Goal: Task Accomplishment & Management: Manage account settings

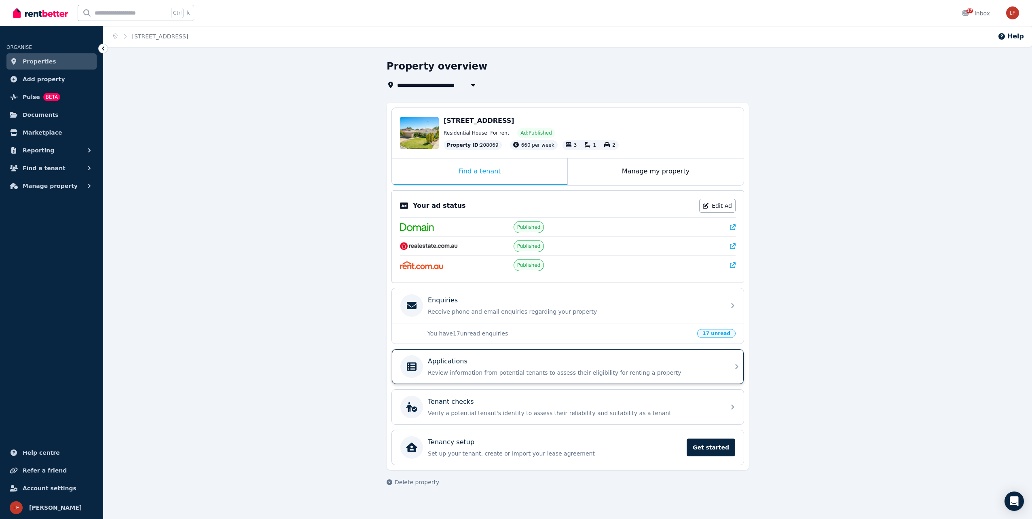
click at [570, 368] on div "Applications Review information from potential tenants to assess their eligibil…" at bounding box center [574, 367] width 293 height 20
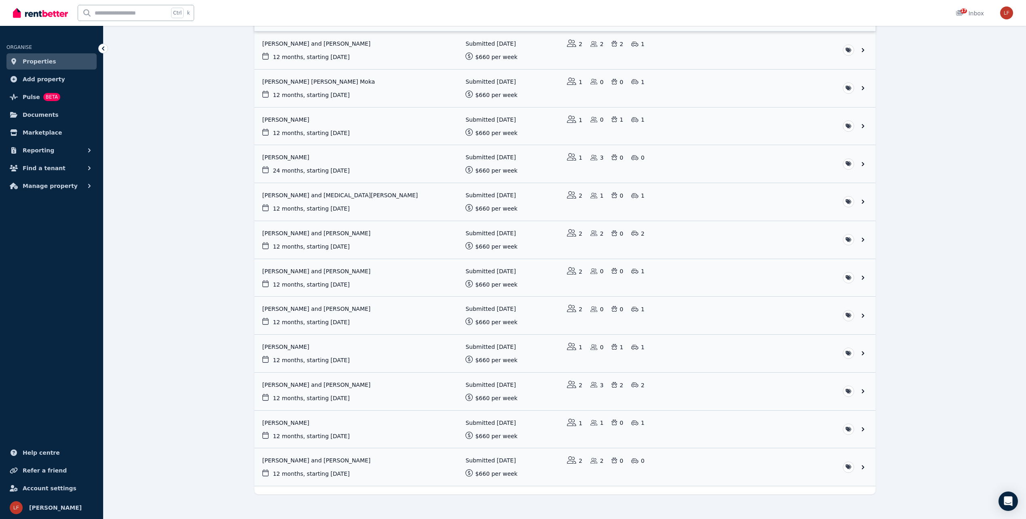
scroll to position [256, 0]
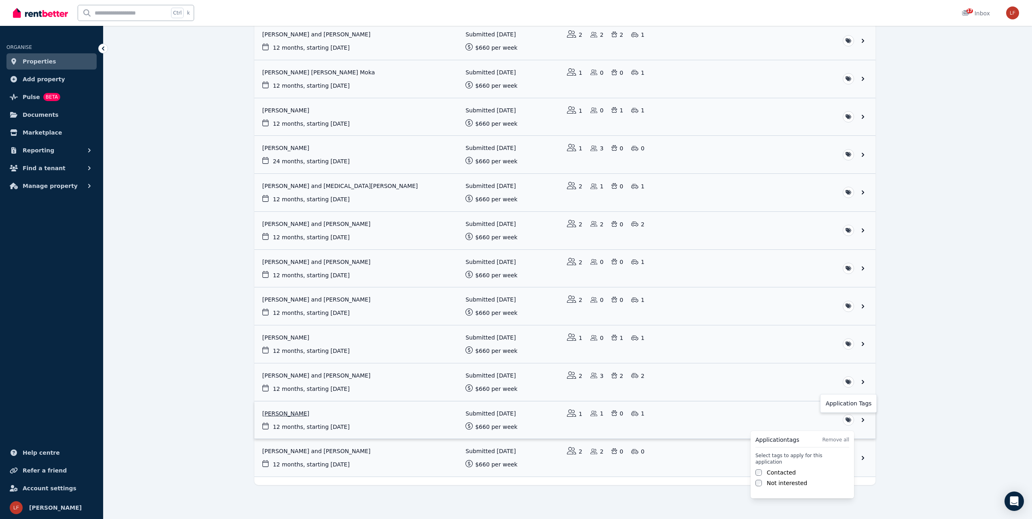
click at [849, 264] on html "**********" at bounding box center [516, 3] width 1032 height 519
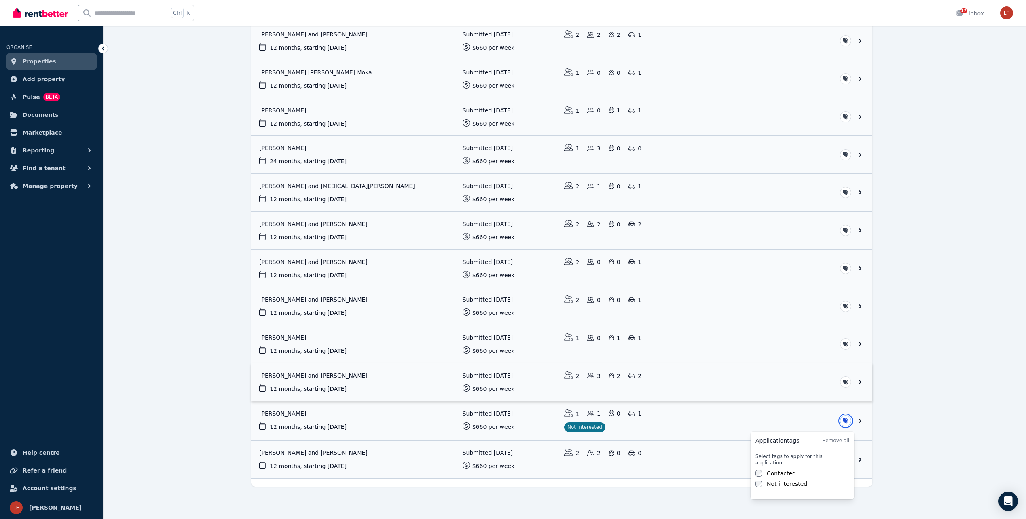
click at [536, 264] on html "**********" at bounding box center [513, 3] width 1026 height 519
click at [511, 379] on link "View application: Megan Cheshire and Brad Cheshire" at bounding box center [564, 383] width 621 height 38
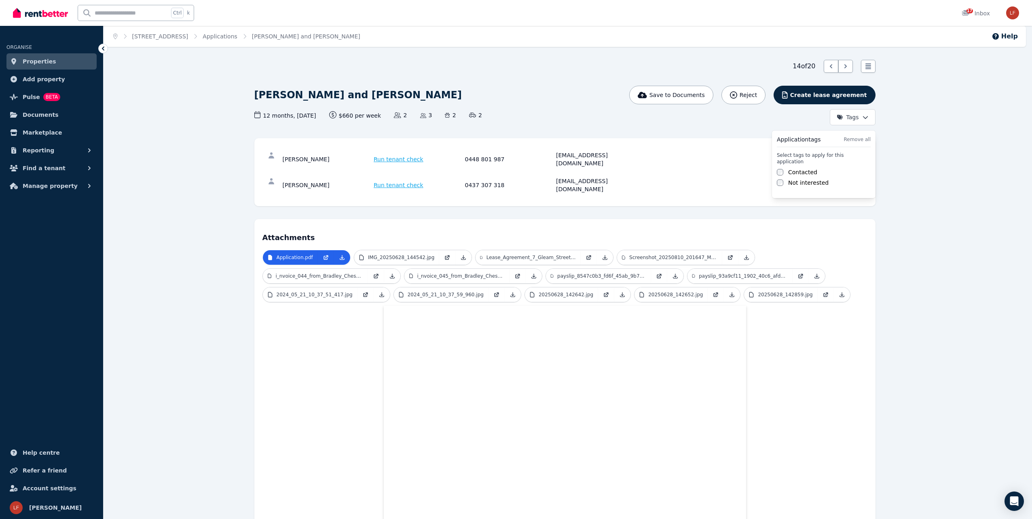
click at [863, 116] on html "Open main menu Ctrl k 17 Inbox Open user menu ORGANISE Properties Add property …" at bounding box center [516, 259] width 1032 height 519
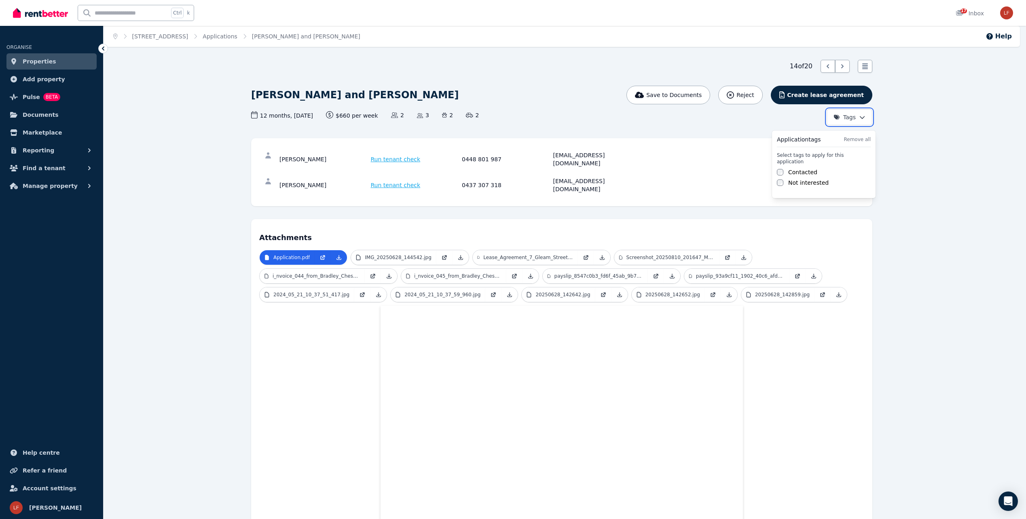
click at [870, 67] on html "Open main menu Ctrl k 17 Inbox Open user menu ORGANISE Properties Add property …" at bounding box center [513, 259] width 1026 height 519
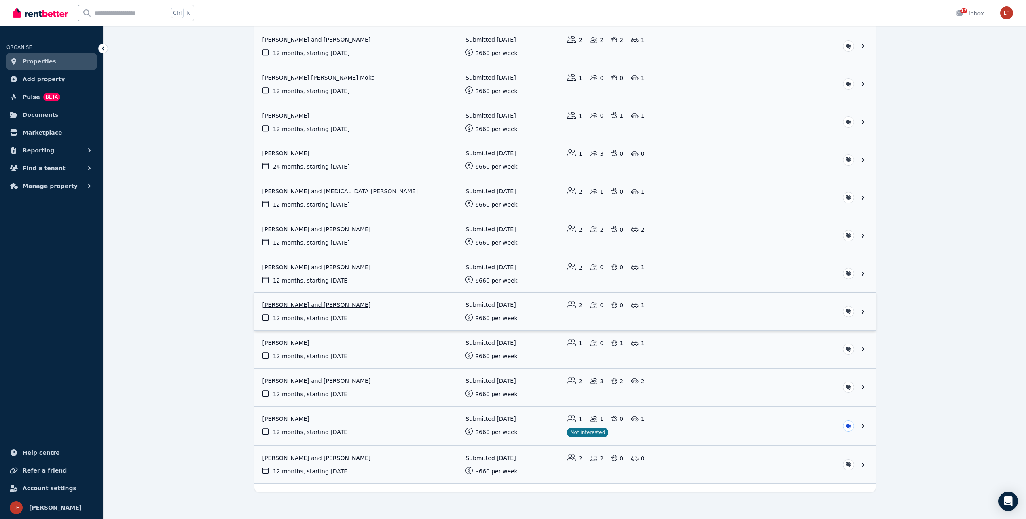
scroll to position [257, 0]
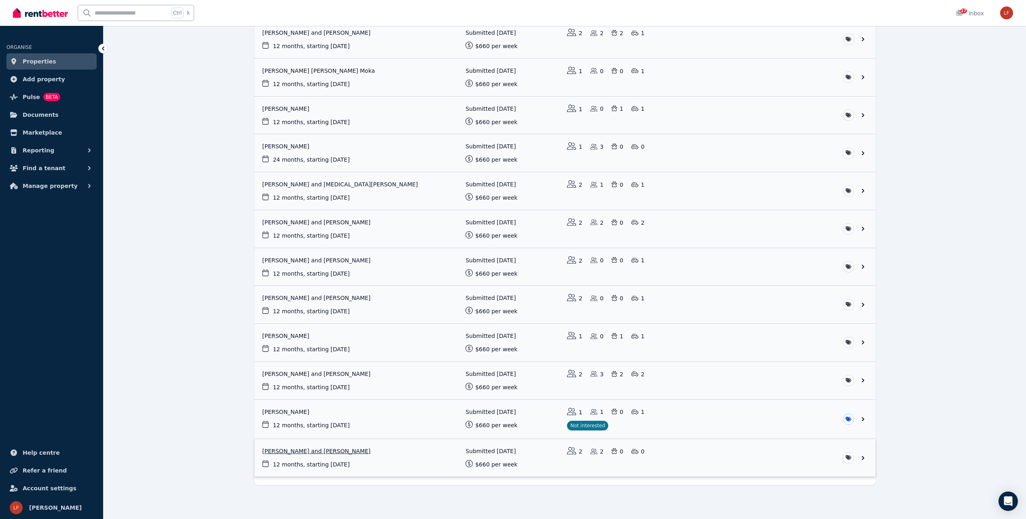
click at [411, 453] on link "View application: Jessica Johnson and Luca Nocerino" at bounding box center [564, 458] width 621 height 38
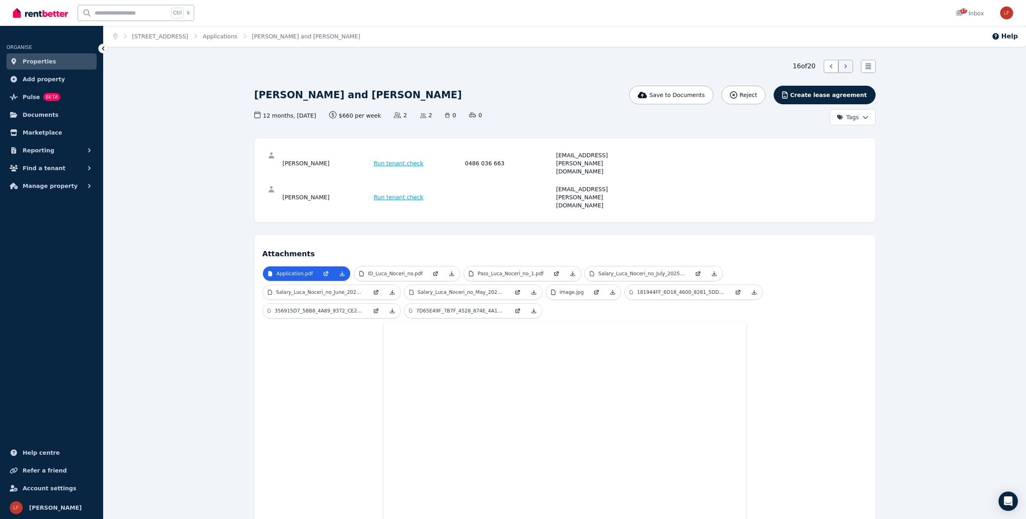
click at [102, 47] on icon at bounding box center [103, 49] width 8 height 8
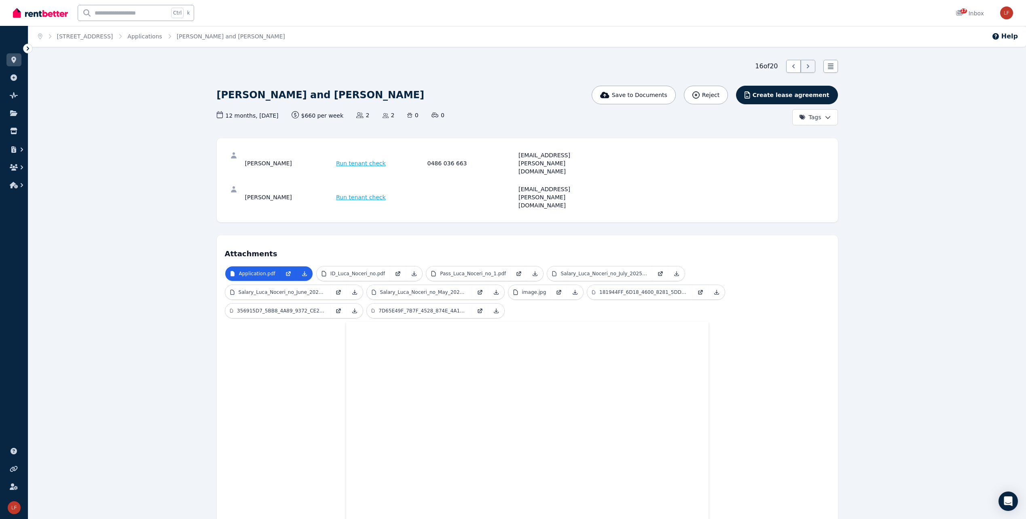
click at [27, 47] on icon at bounding box center [28, 49] width 2 height 4
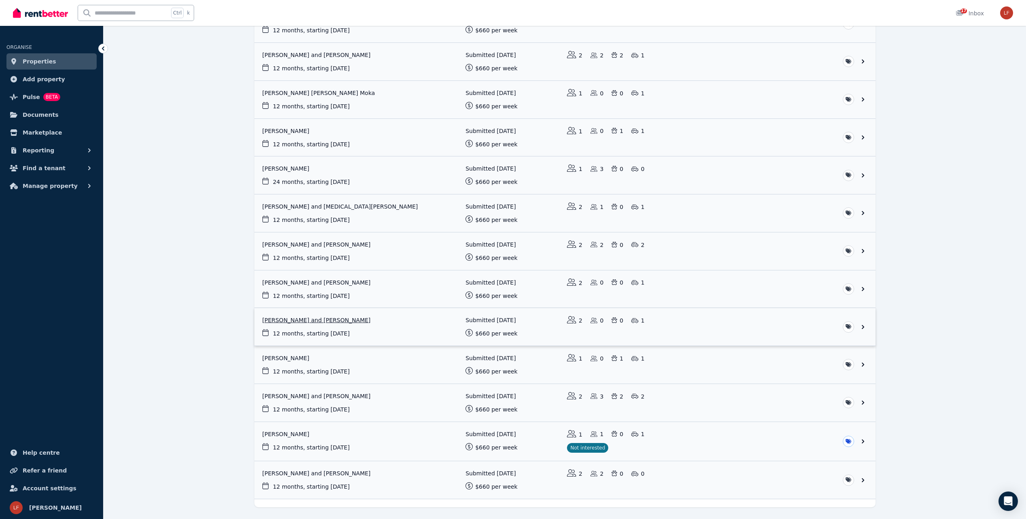
scroll to position [257, 0]
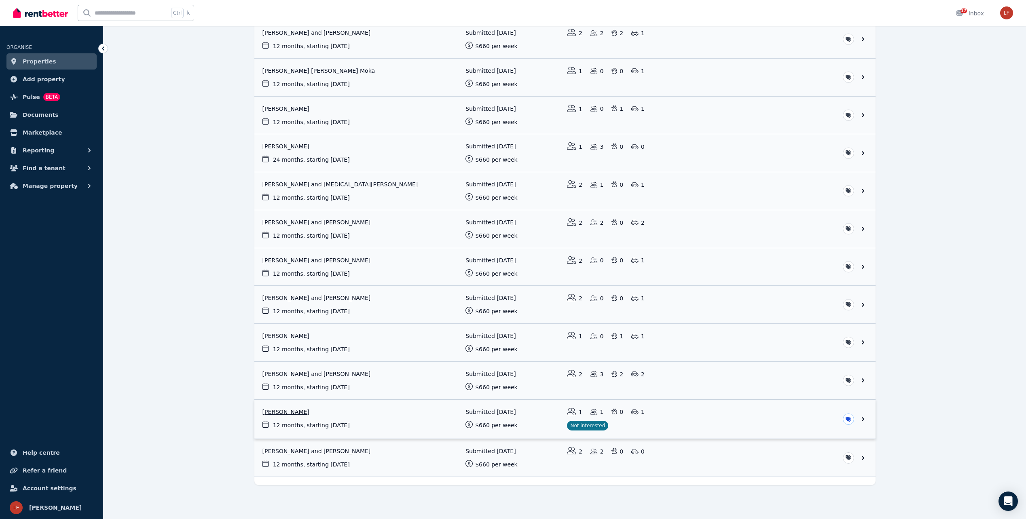
drag, startPoint x: 618, startPoint y: 418, endPoint x: 820, endPoint y: 409, distance: 202.9
click at [820, 409] on link "View application: Neha Veronica Sharma" at bounding box center [564, 419] width 621 height 39
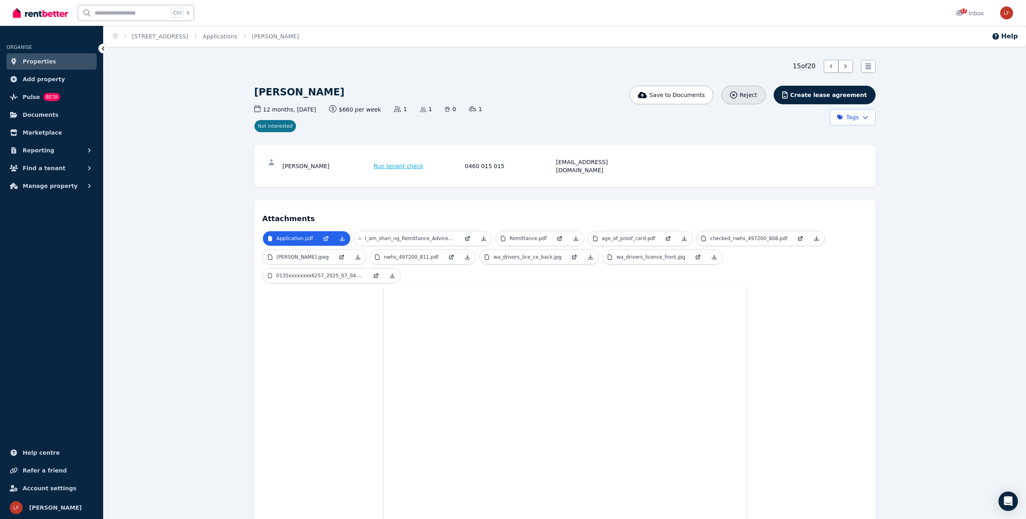
click at [738, 95] on icon "button" at bounding box center [733, 94] width 7 height 7
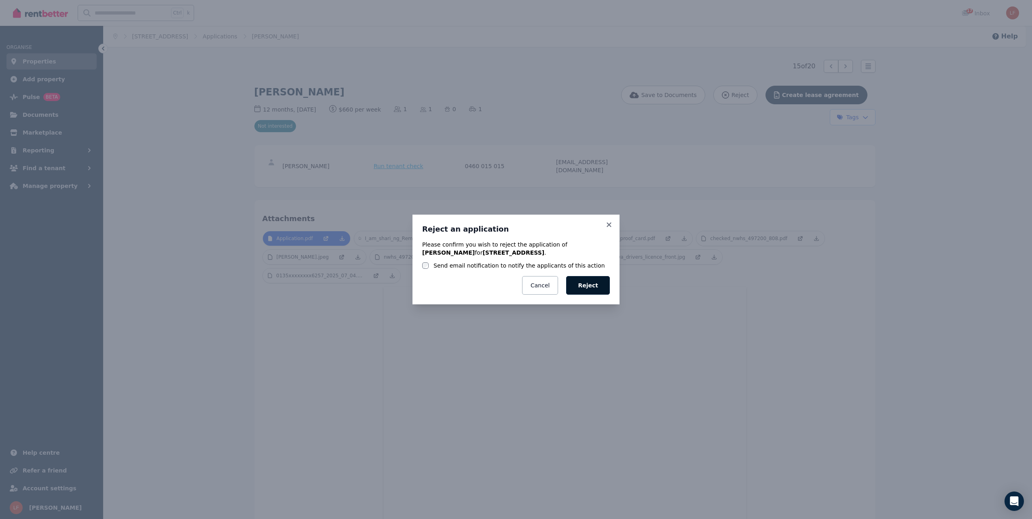
click at [591, 286] on button "Reject" at bounding box center [588, 285] width 44 height 19
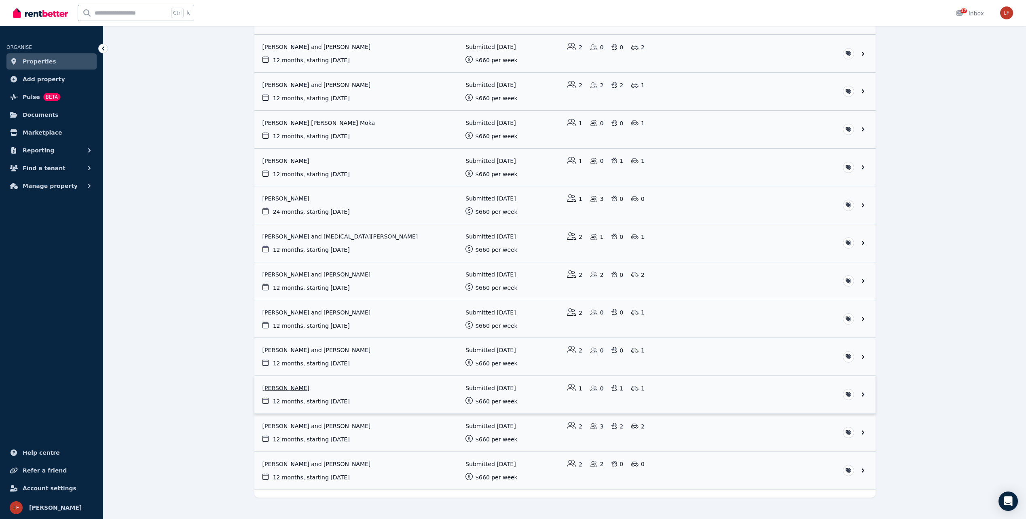
scroll to position [218, 0]
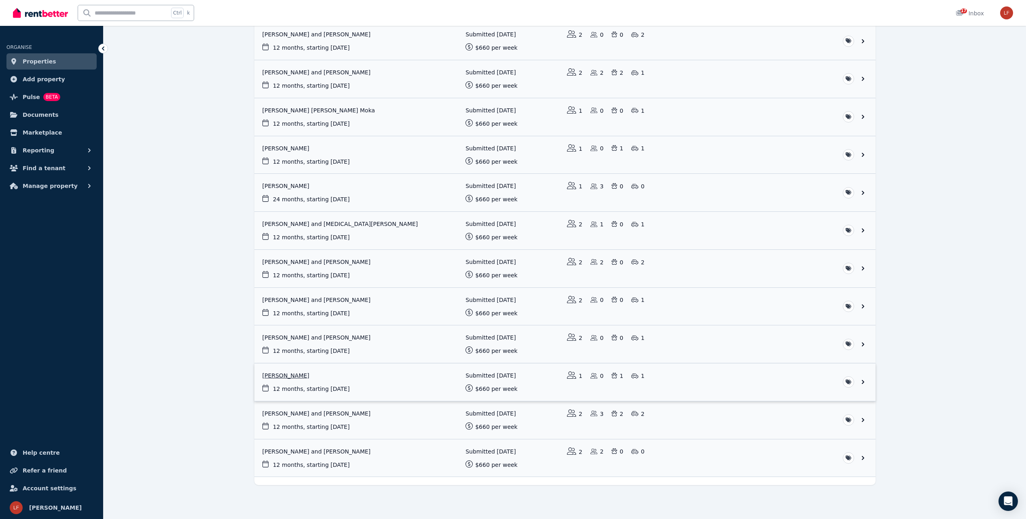
click at [486, 379] on link "View application: Keely Williams" at bounding box center [564, 383] width 621 height 38
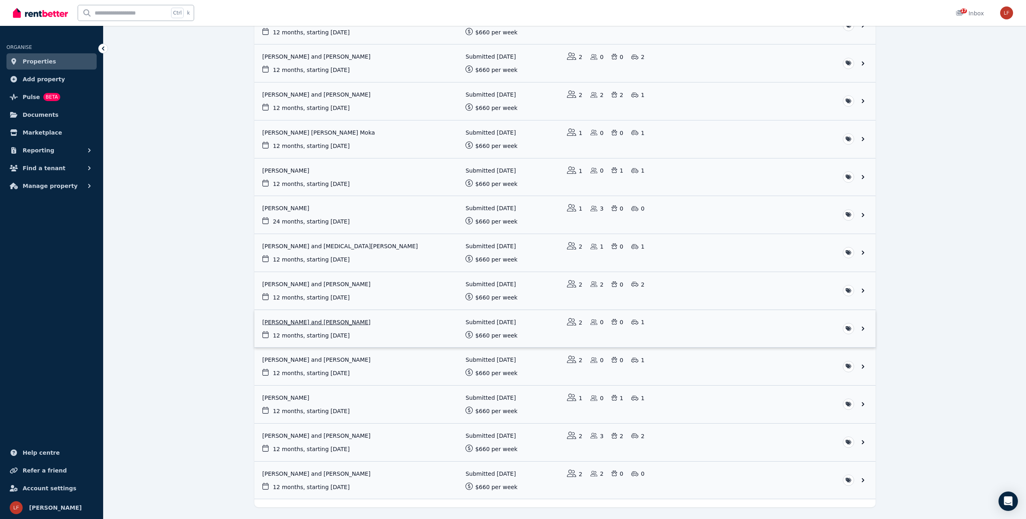
scroll to position [218, 0]
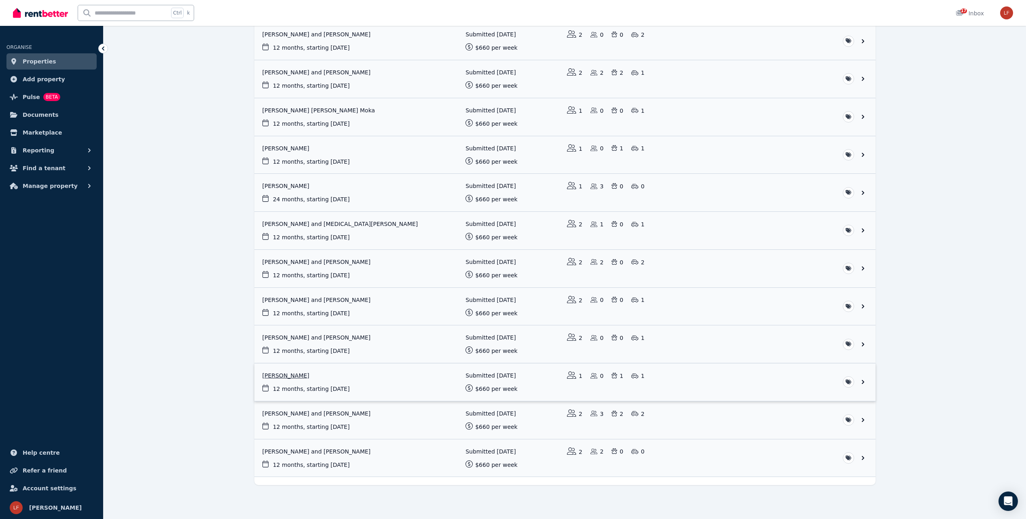
click at [861, 382] on link "View application: Keely Williams" at bounding box center [564, 383] width 621 height 38
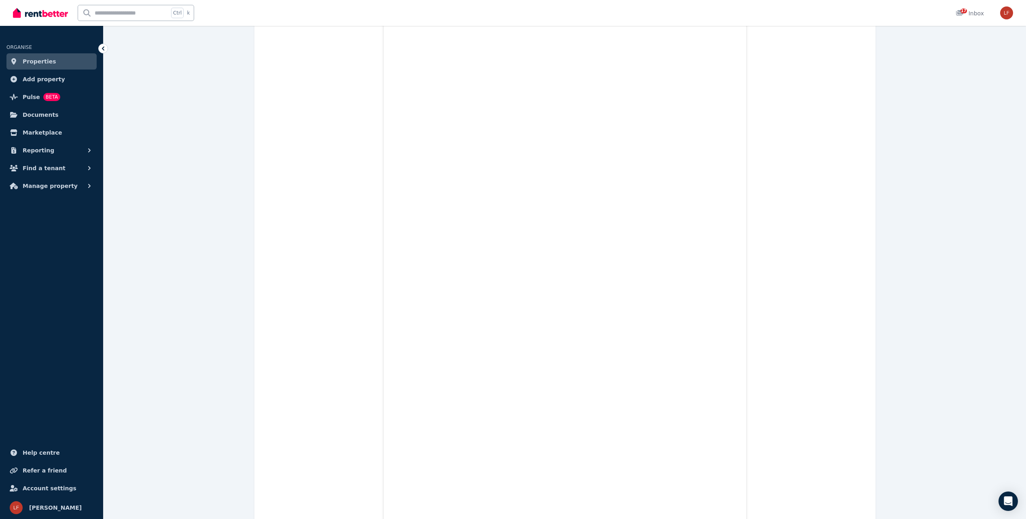
scroll to position [253, 0]
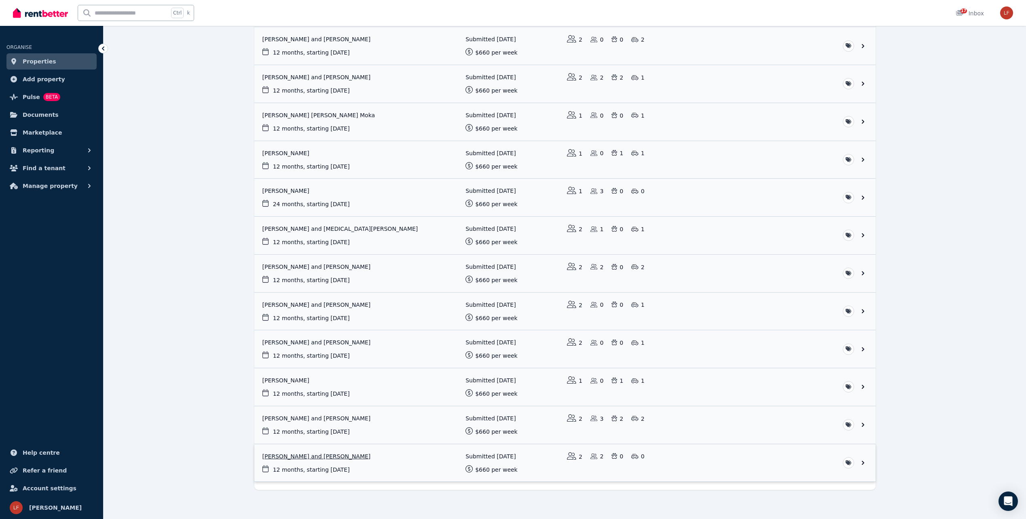
scroll to position [218, 0]
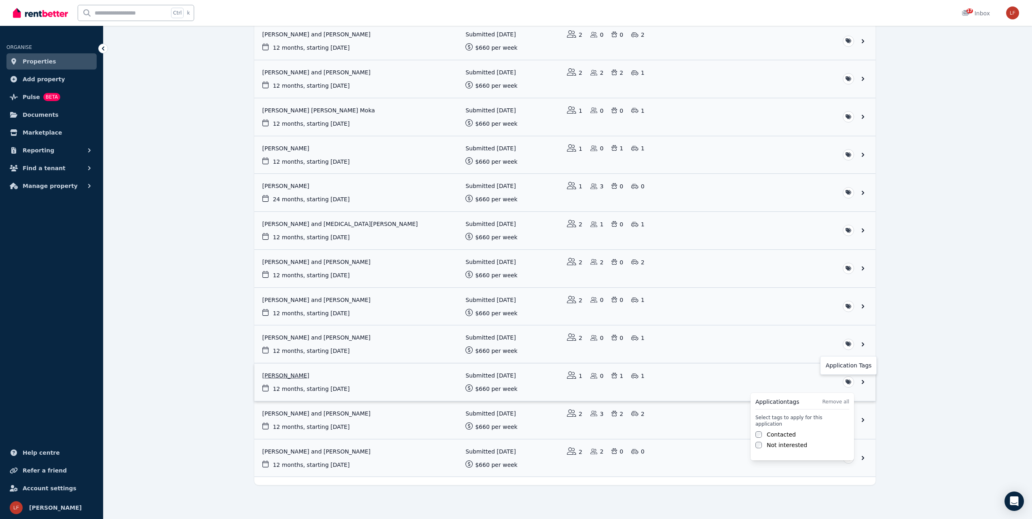
click at [849, 302] on html "**********" at bounding box center [516, 41] width 1032 height 519
click at [961, 302] on html "**********" at bounding box center [516, 41] width 1032 height 519
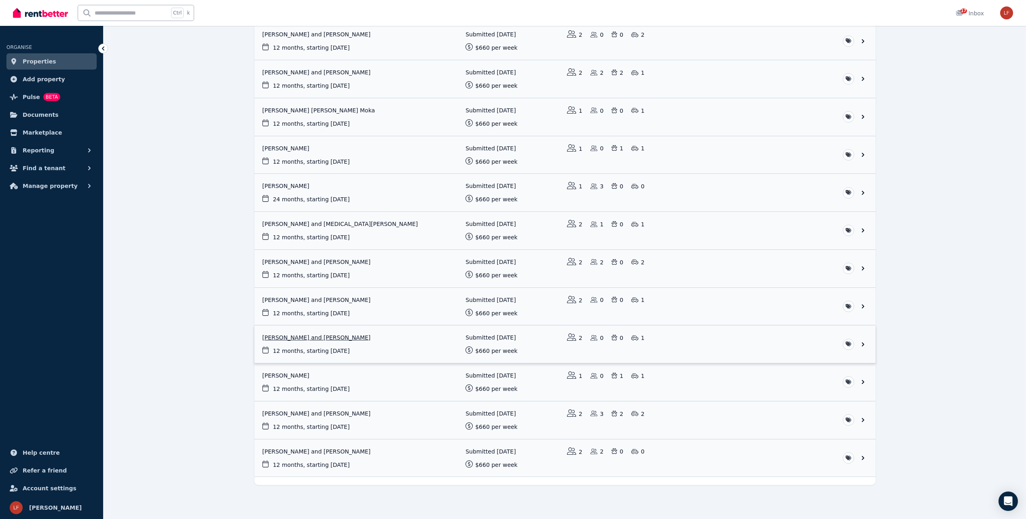
click at [565, 336] on link "View application: Mya Dain and Matthew Underhill" at bounding box center [564, 345] width 621 height 38
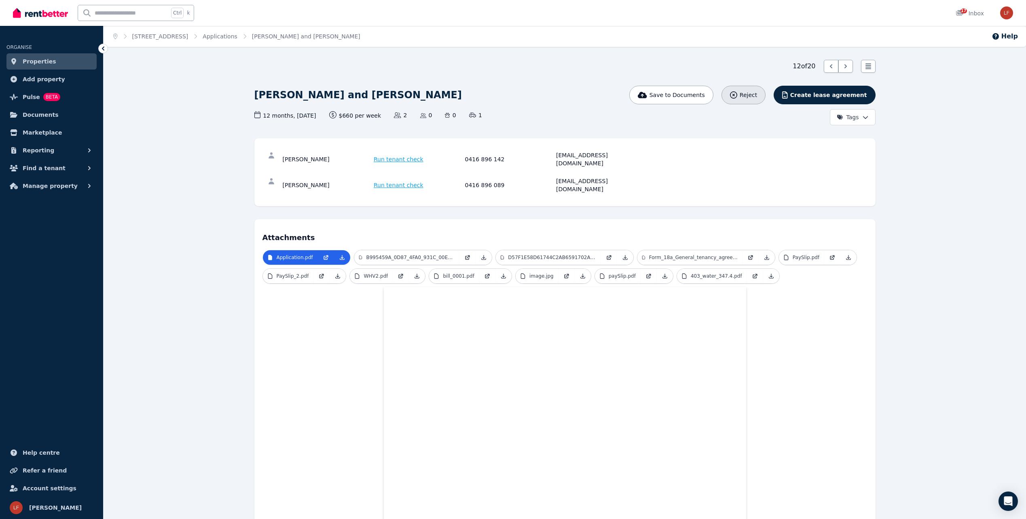
click at [738, 95] on icon "button" at bounding box center [733, 94] width 7 height 7
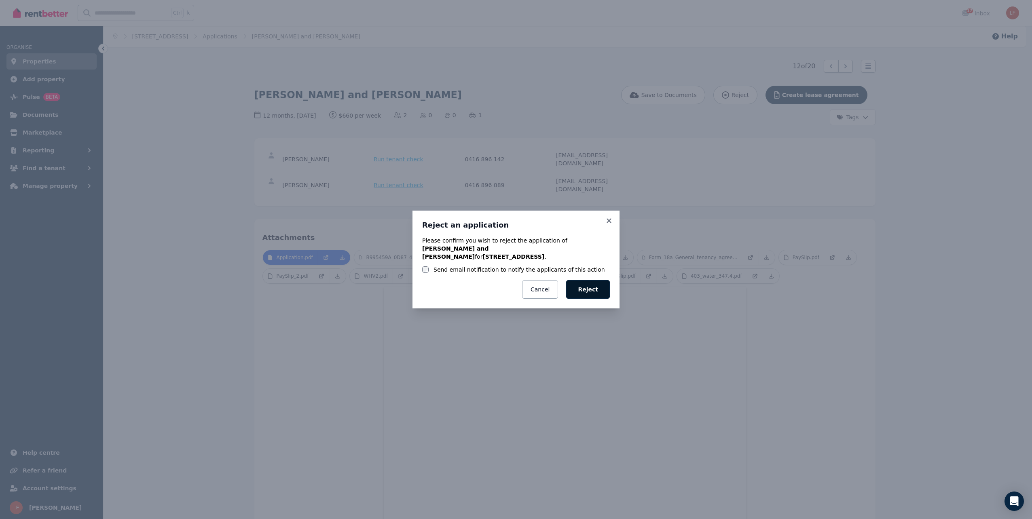
click at [583, 283] on button "Reject" at bounding box center [588, 289] width 44 height 19
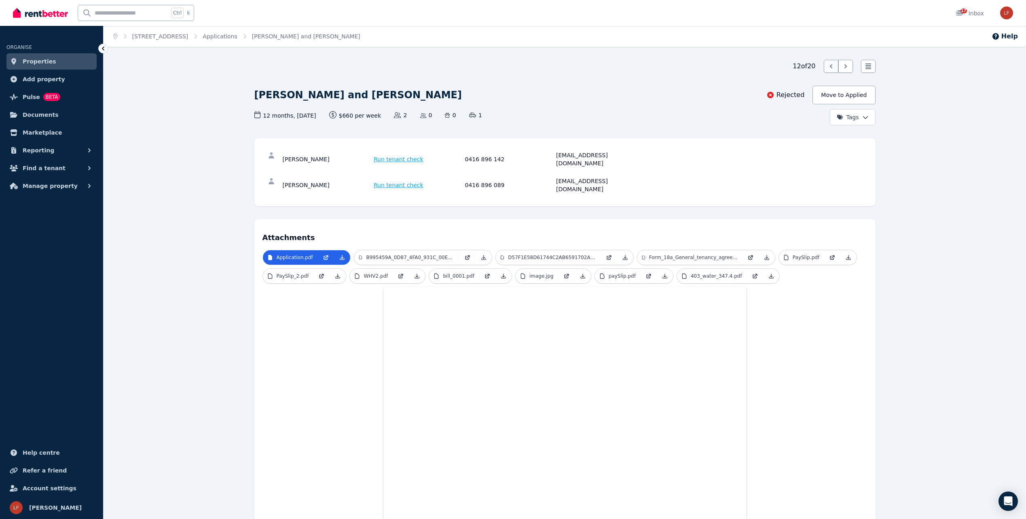
click at [835, 66] on icon at bounding box center [831, 66] width 8 height 8
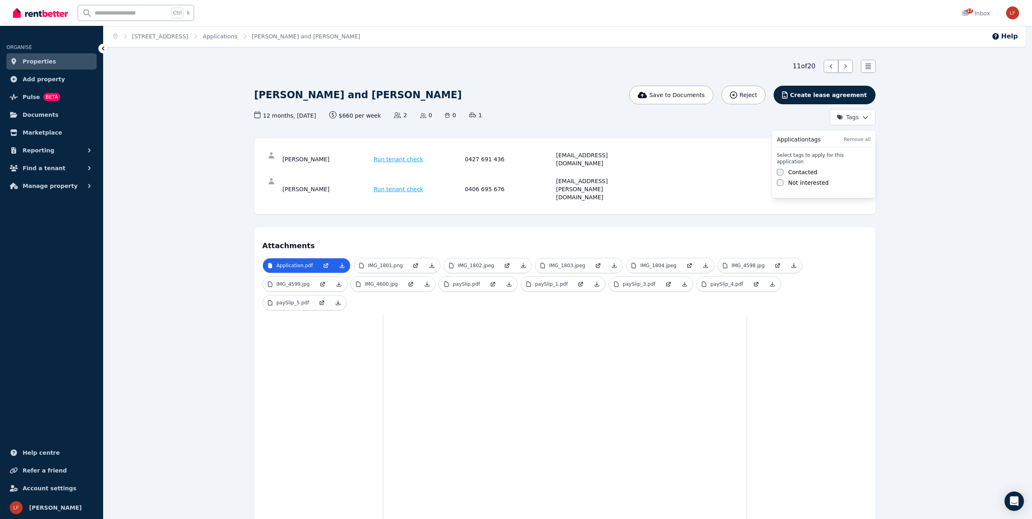
click at [864, 117] on html "Open main menu Ctrl k 17 Inbox Open user menu ORGANISE Properties Add property …" at bounding box center [516, 259] width 1032 height 519
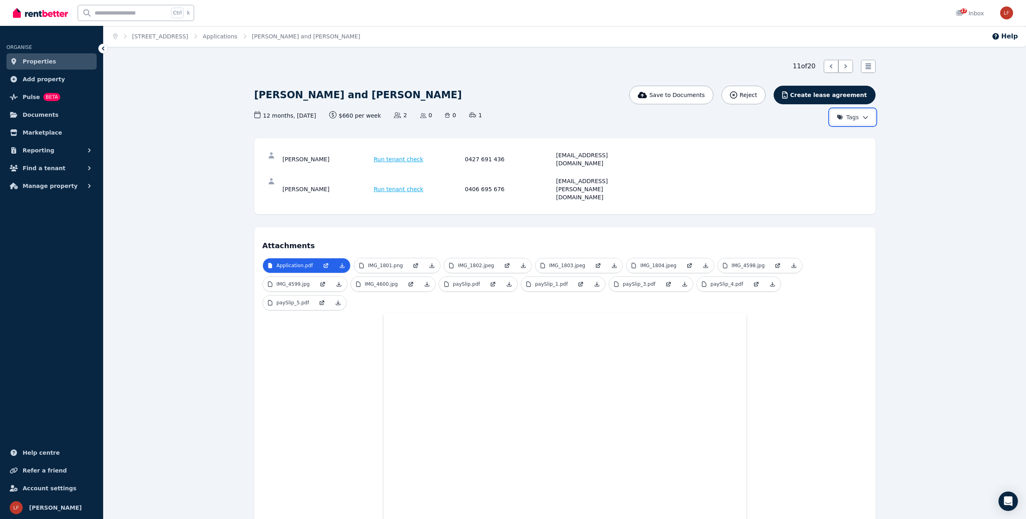
click at [664, 138] on html "Open main menu Ctrl k 17 Inbox Open user menu ORGANISE Properties Add property …" at bounding box center [513, 259] width 1026 height 519
click at [846, 66] on icon at bounding box center [846, 66] width 8 height 8
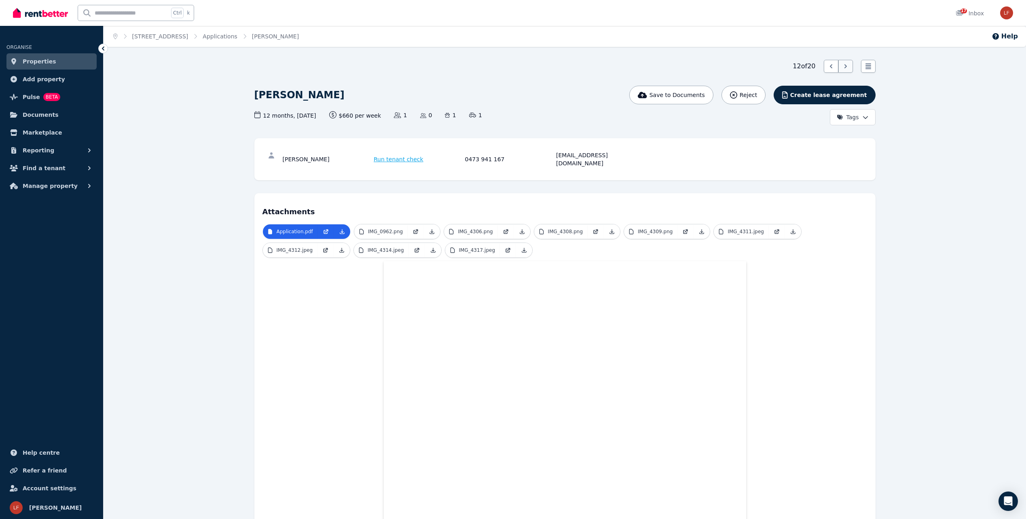
click at [847, 66] on icon at bounding box center [846, 66] width 8 height 8
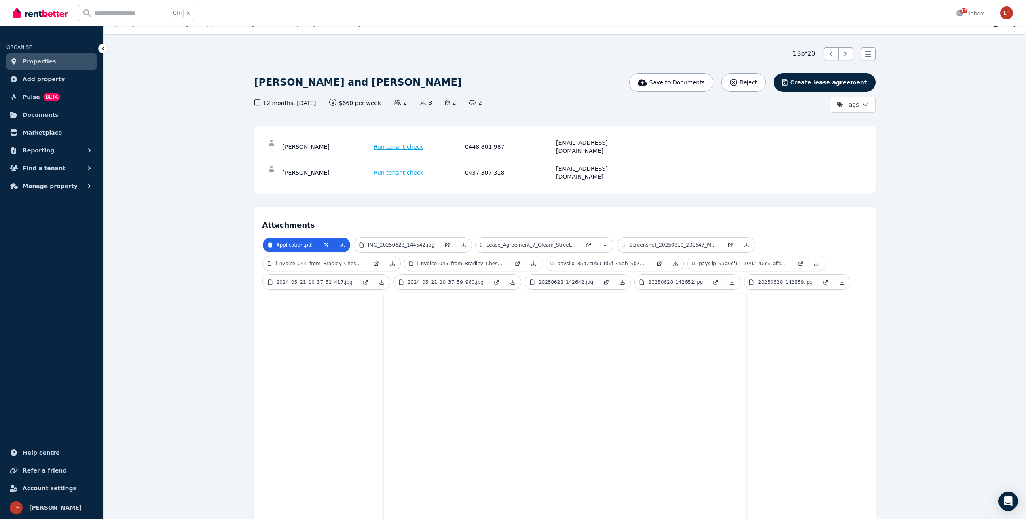
scroll to position [6, 0]
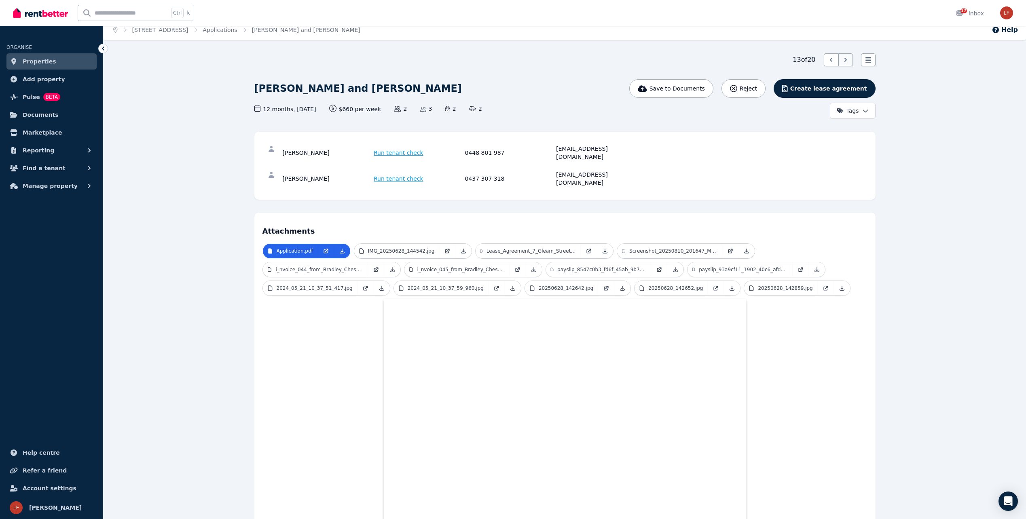
click at [845, 58] on icon at bounding box center [846, 60] width 2 height 4
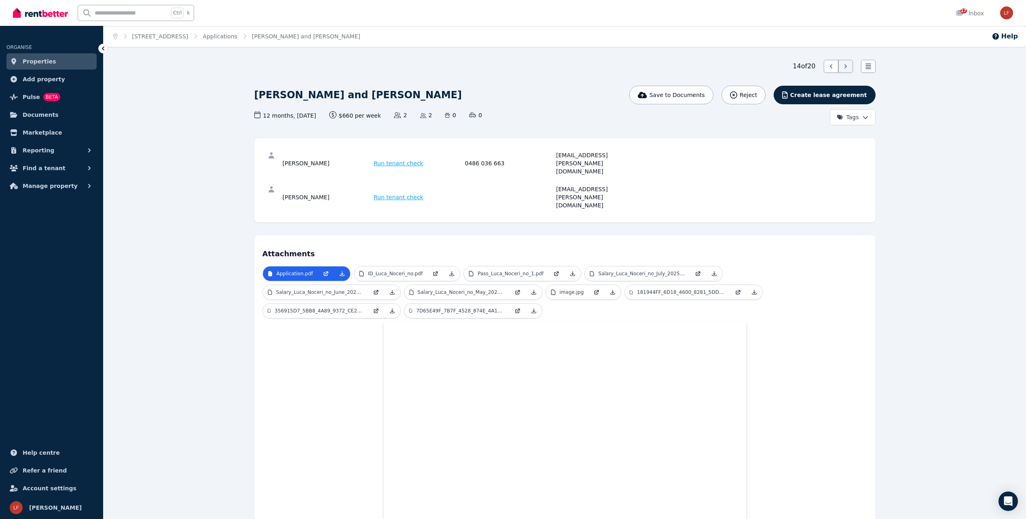
click at [848, 68] on icon at bounding box center [846, 66] width 8 height 8
click at [831, 67] on icon at bounding box center [831, 66] width 8 height 8
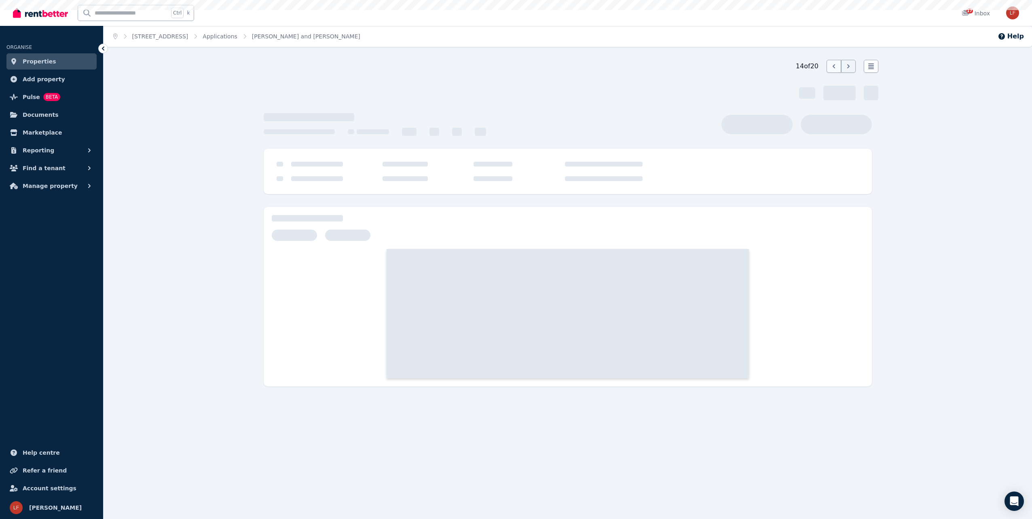
click at [831, 67] on icon at bounding box center [834, 66] width 8 height 8
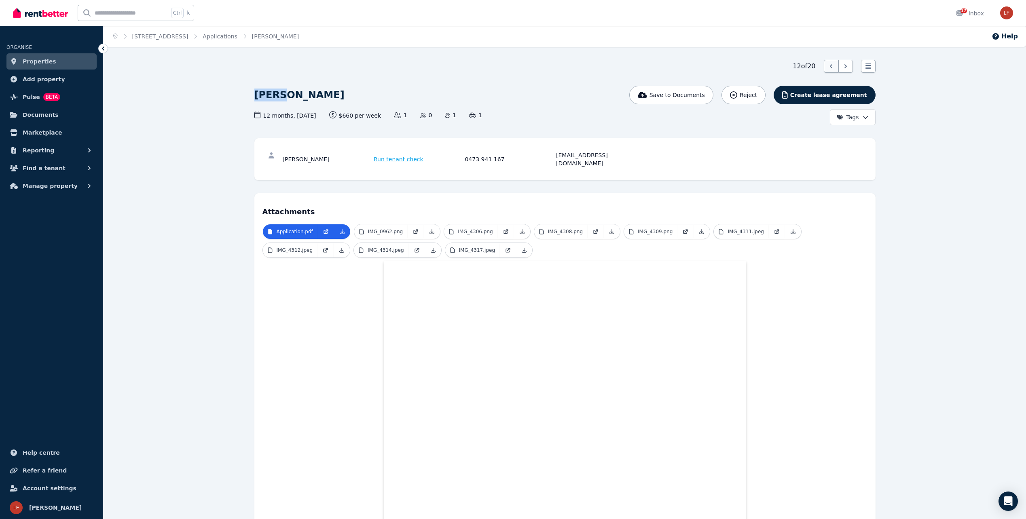
click at [830, 63] on icon at bounding box center [831, 66] width 8 height 8
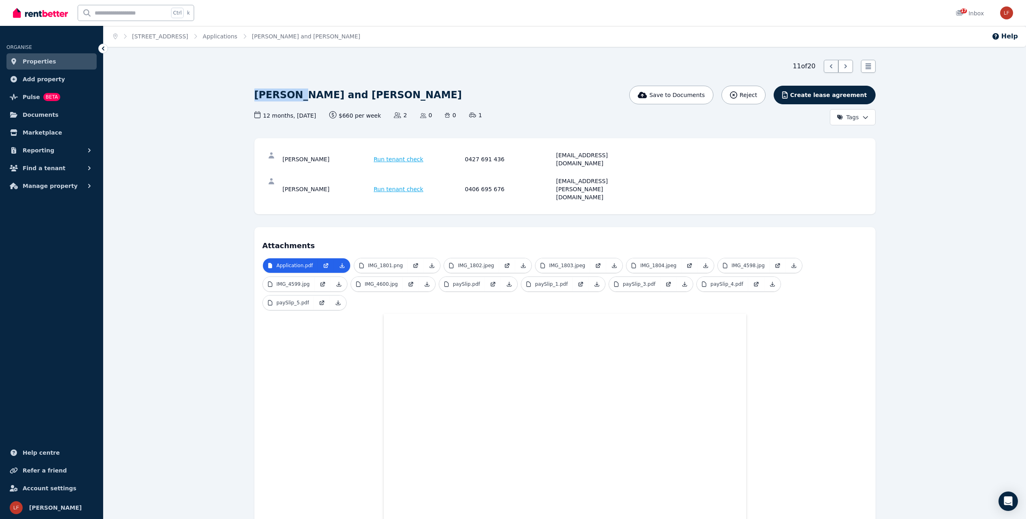
click at [834, 69] on icon at bounding box center [831, 66] width 8 height 8
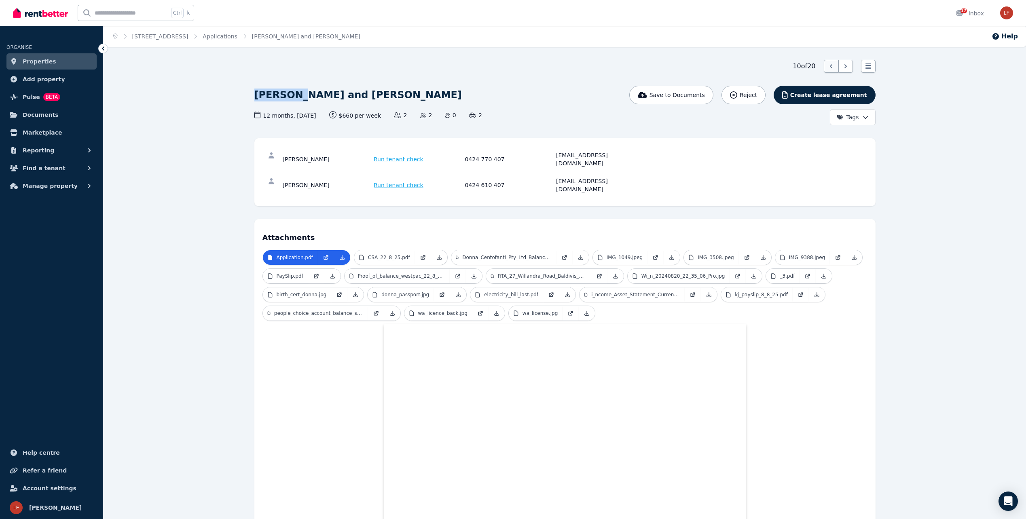
click at [831, 66] on icon at bounding box center [831, 66] width 8 height 8
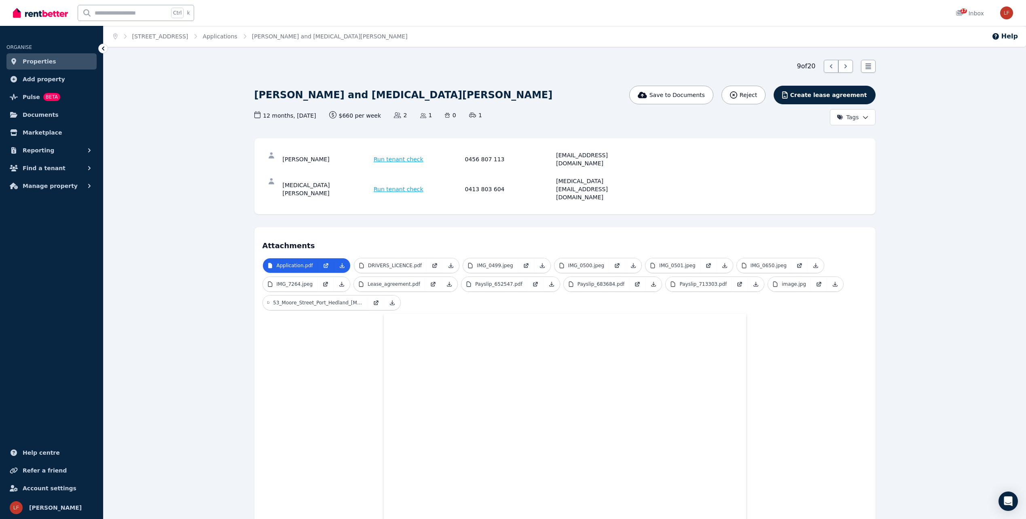
click at [833, 66] on icon at bounding box center [831, 66] width 8 height 8
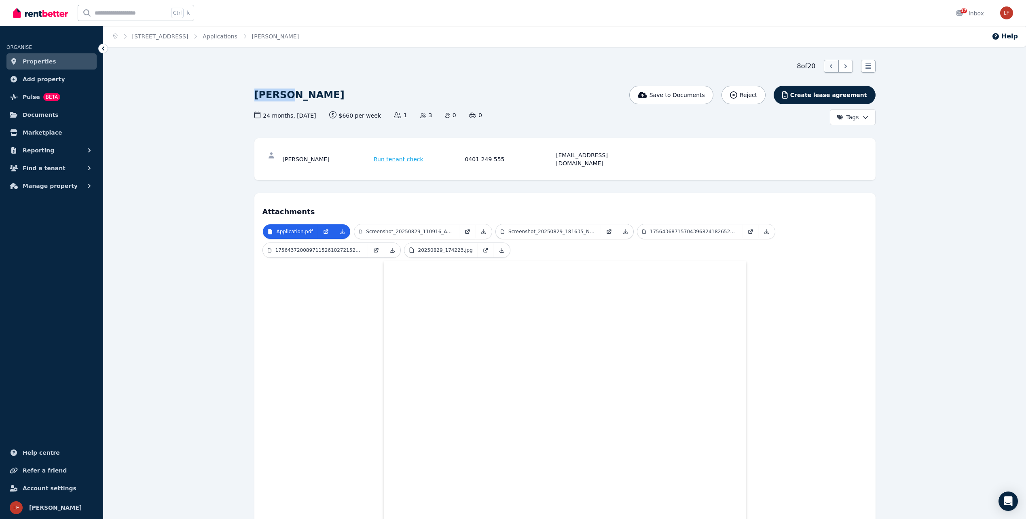
click at [828, 68] on icon at bounding box center [831, 66] width 8 height 8
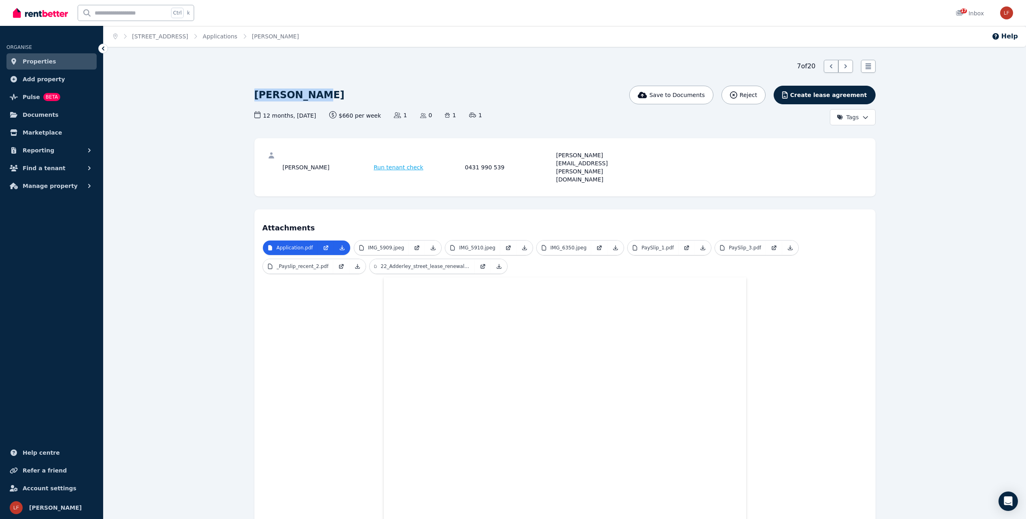
click at [829, 65] on icon at bounding box center [831, 66] width 8 height 8
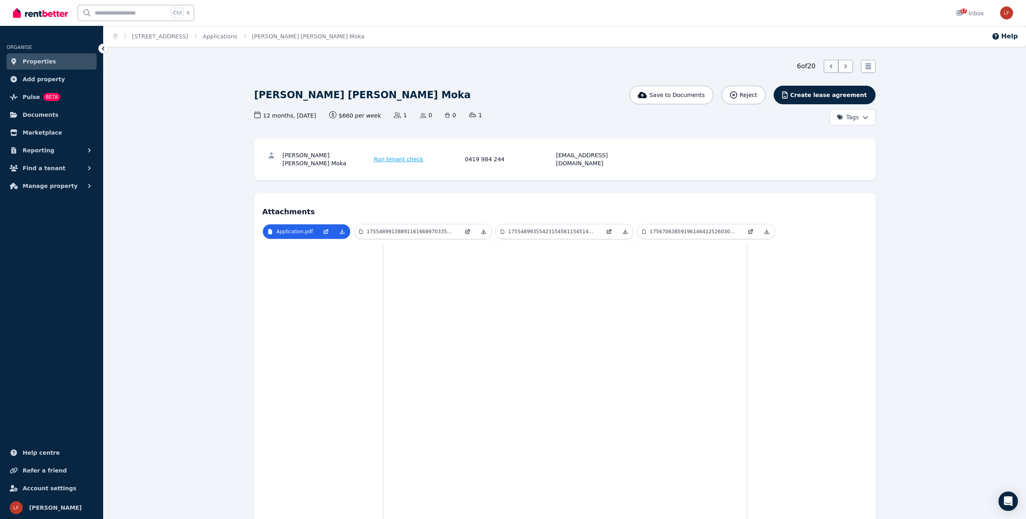
click at [830, 68] on icon at bounding box center [831, 66] width 8 height 8
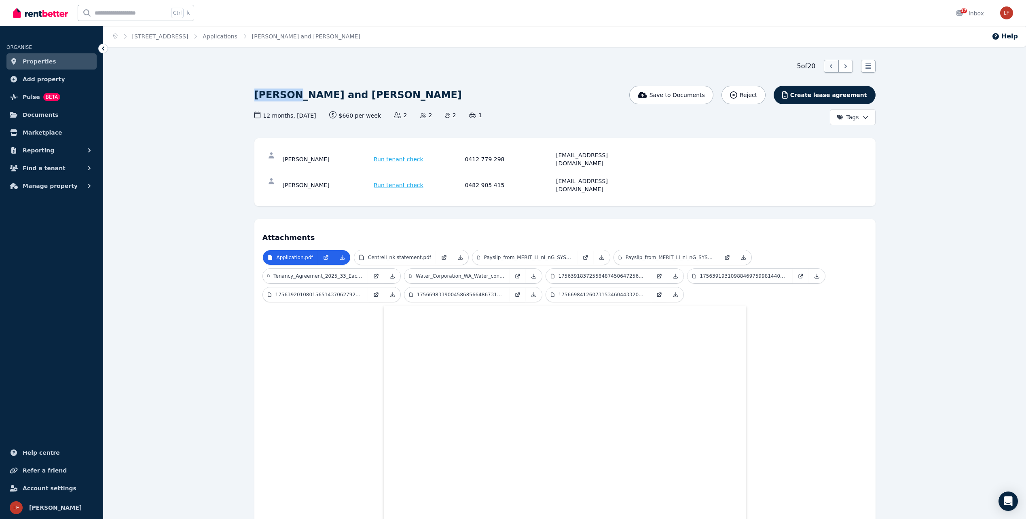
click at [831, 64] on icon at bounding box center [831, 66] width 8 height 8
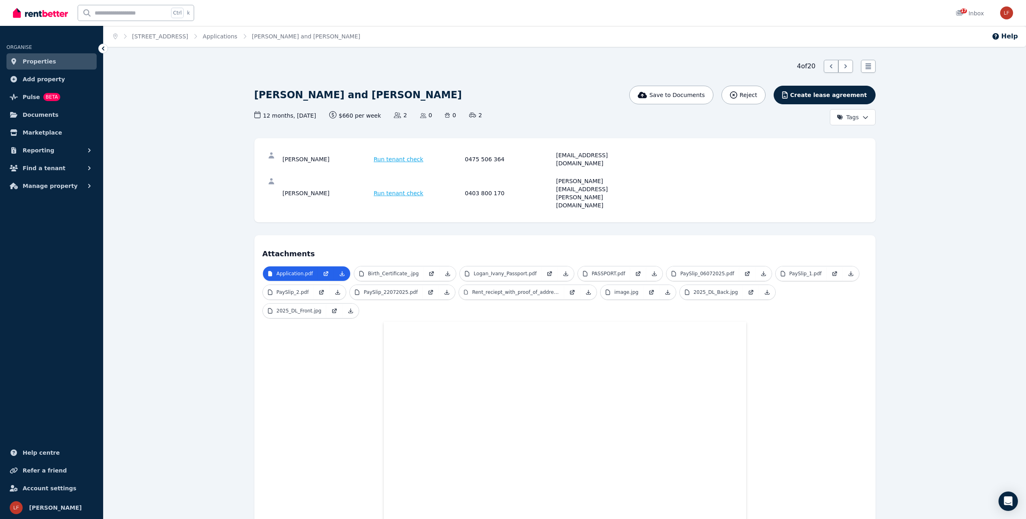
click at [830, 65] on icon at bounding box center [831, 66] width 8 height 8
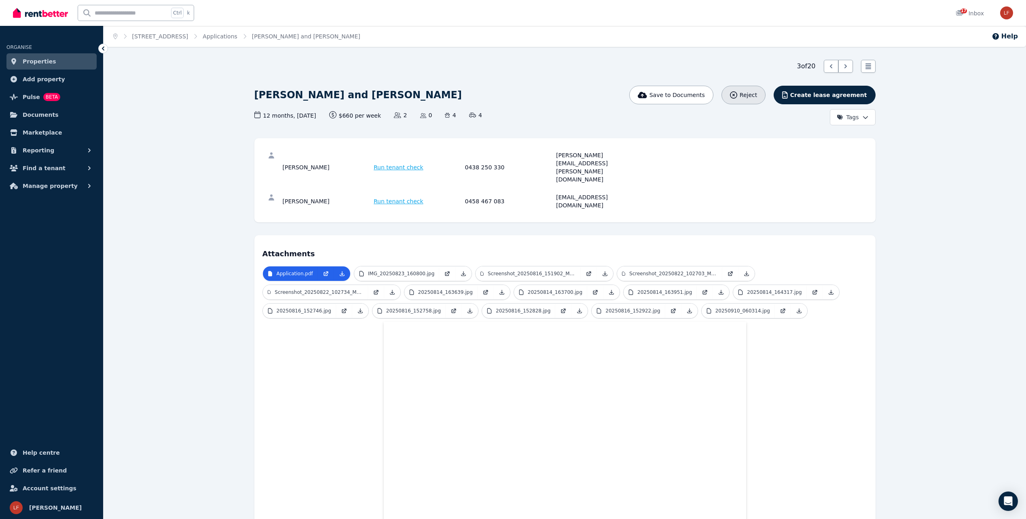
click at [757, 98] on div "Reject" at bounding box center [743, 95] width 27 height 8
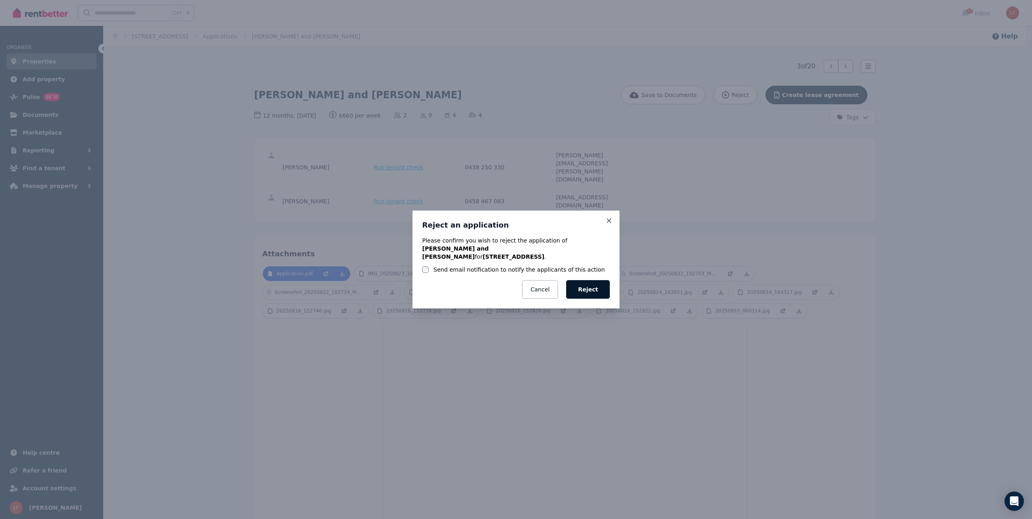
drag, startPoint x: 587, startPoint y: 288, endPoint x: 575, endPoint y: 272, distance: 20.6
click at [587, 288] on button "Reject" at bounding box center [588, 289] width 44 height 19
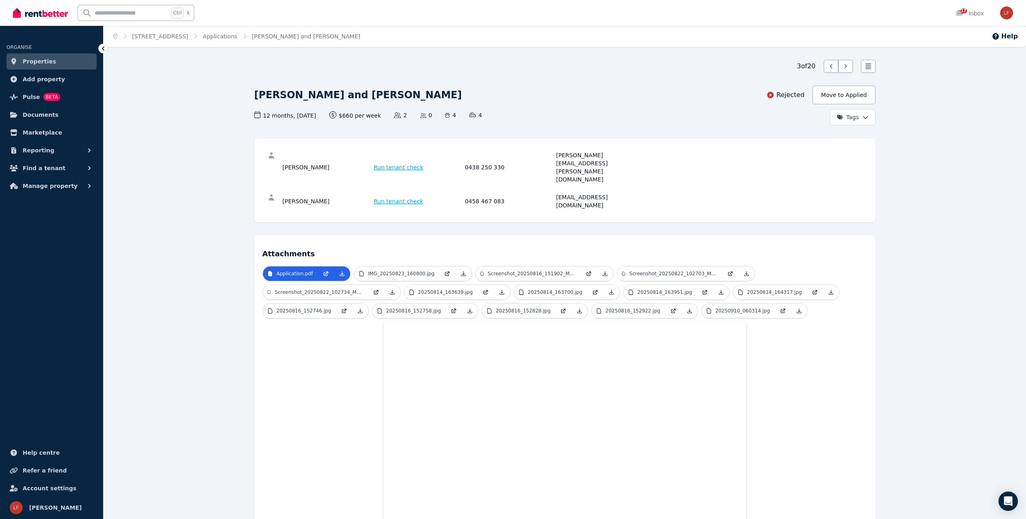
click at [831, 66] on icon at bounding box center [831, 66] width 8 height 8
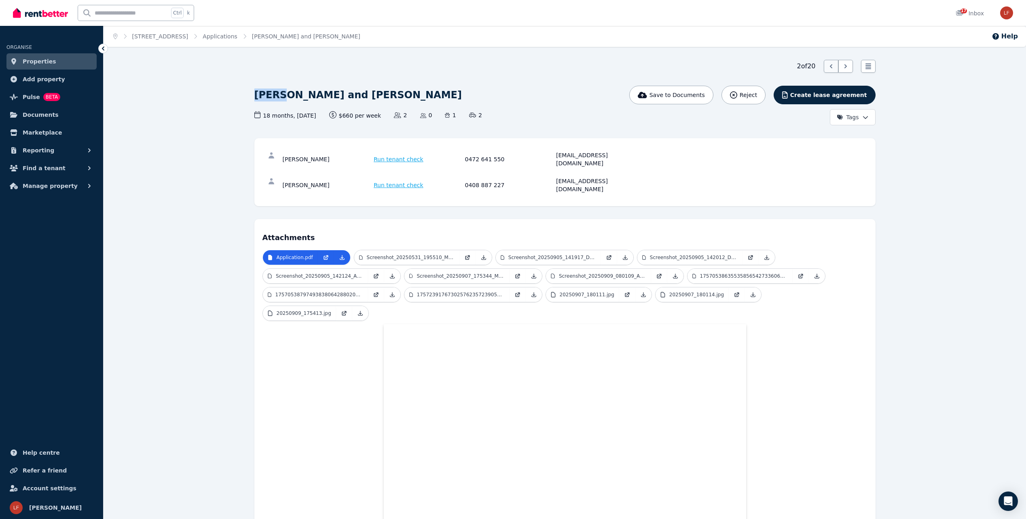
click at [830, 65] on icon at bounding box center [831, 66] width 8 height 8
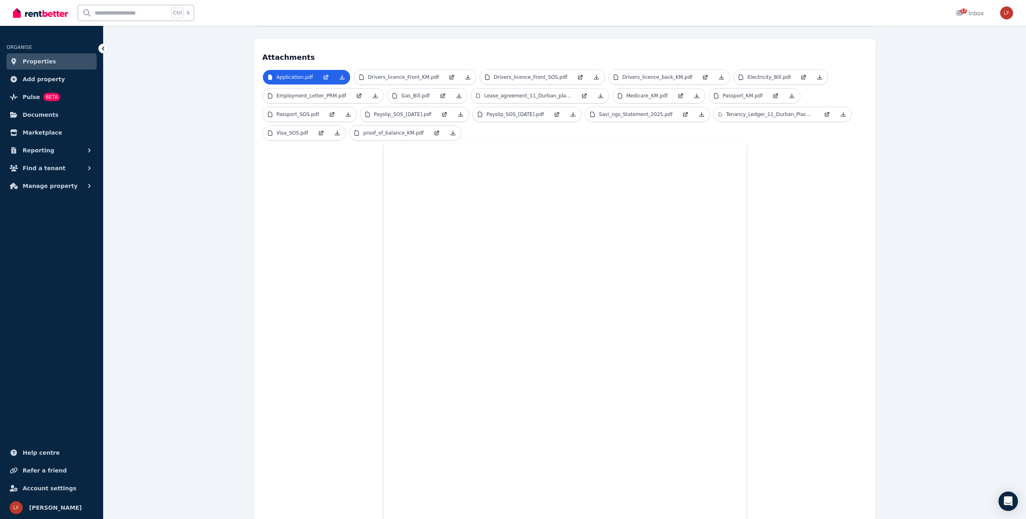
scroll to position [119, 0]
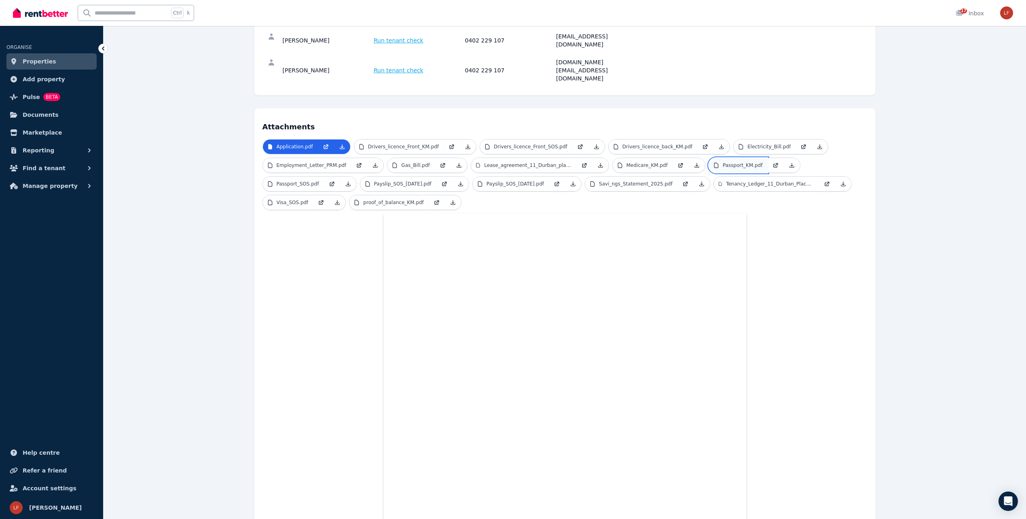
click at [732, 162] on p "Passport_KM.pdf" at bounding box center [743, 165] width 40 height 6
click at [299, 181] on p "Passport_SOS.pdf" at bounding box center [298, 184] width 42 height 6
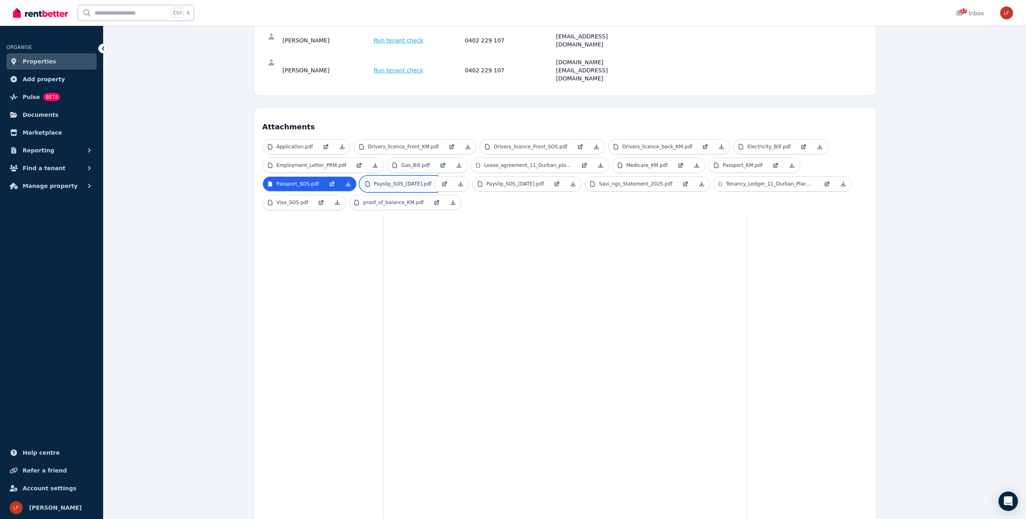
click at [389, 181] on p "Payslip_SOS_[DATE].pdf" at bounding box center [402, 184] width 57 height 6
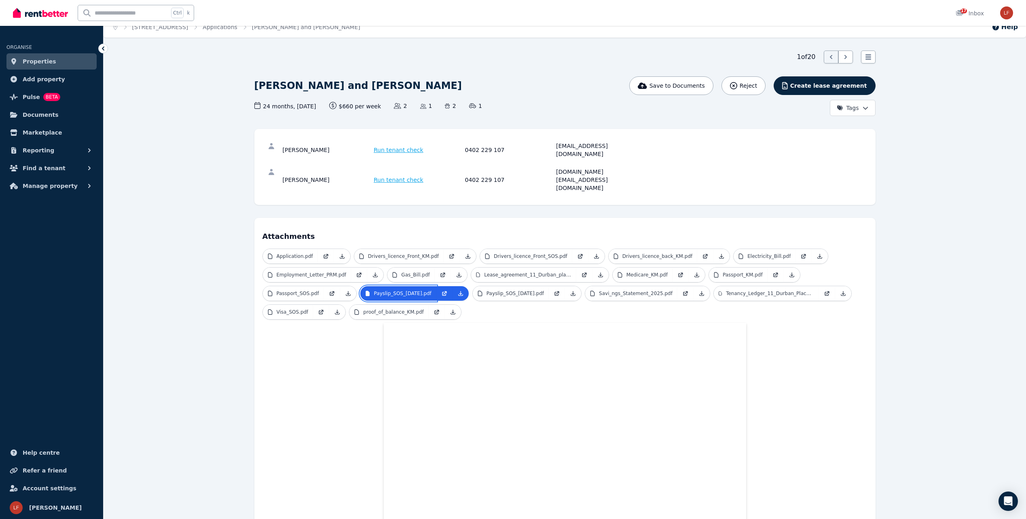
scroll to position [0, 0]
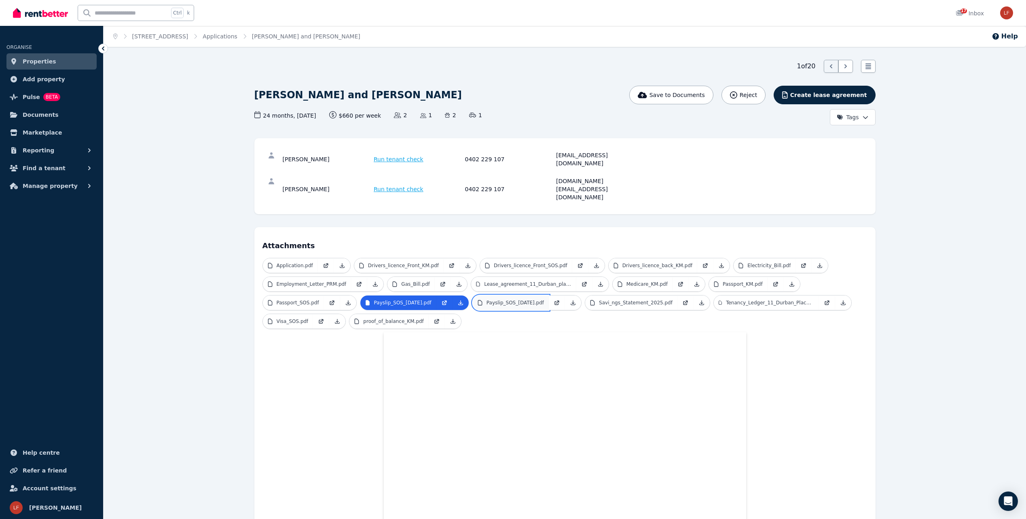
click at [531, 300] on p "Payslip_SOS_[DATE].pdf" at bounding box center [515, 303] width 57 height 6
